Goal: Task Accomplishment & Management: Manage account settings

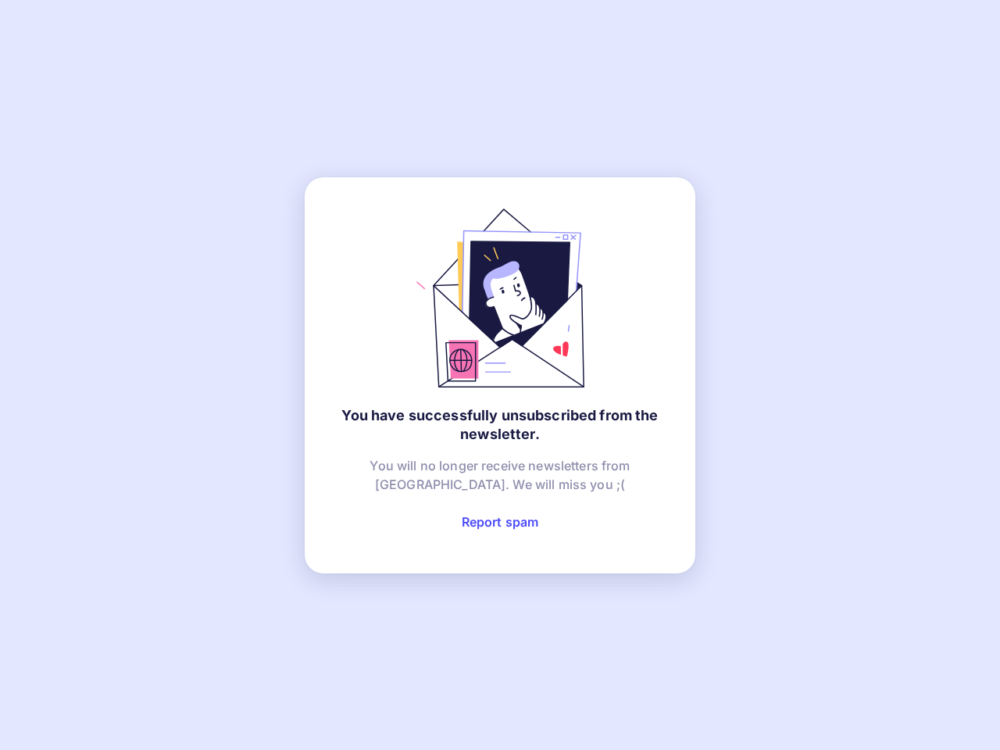
click at [500, 522] on link "Report spam" at bounding box center [500, 522] width 77 height 16
